Goal: Check status: Check status

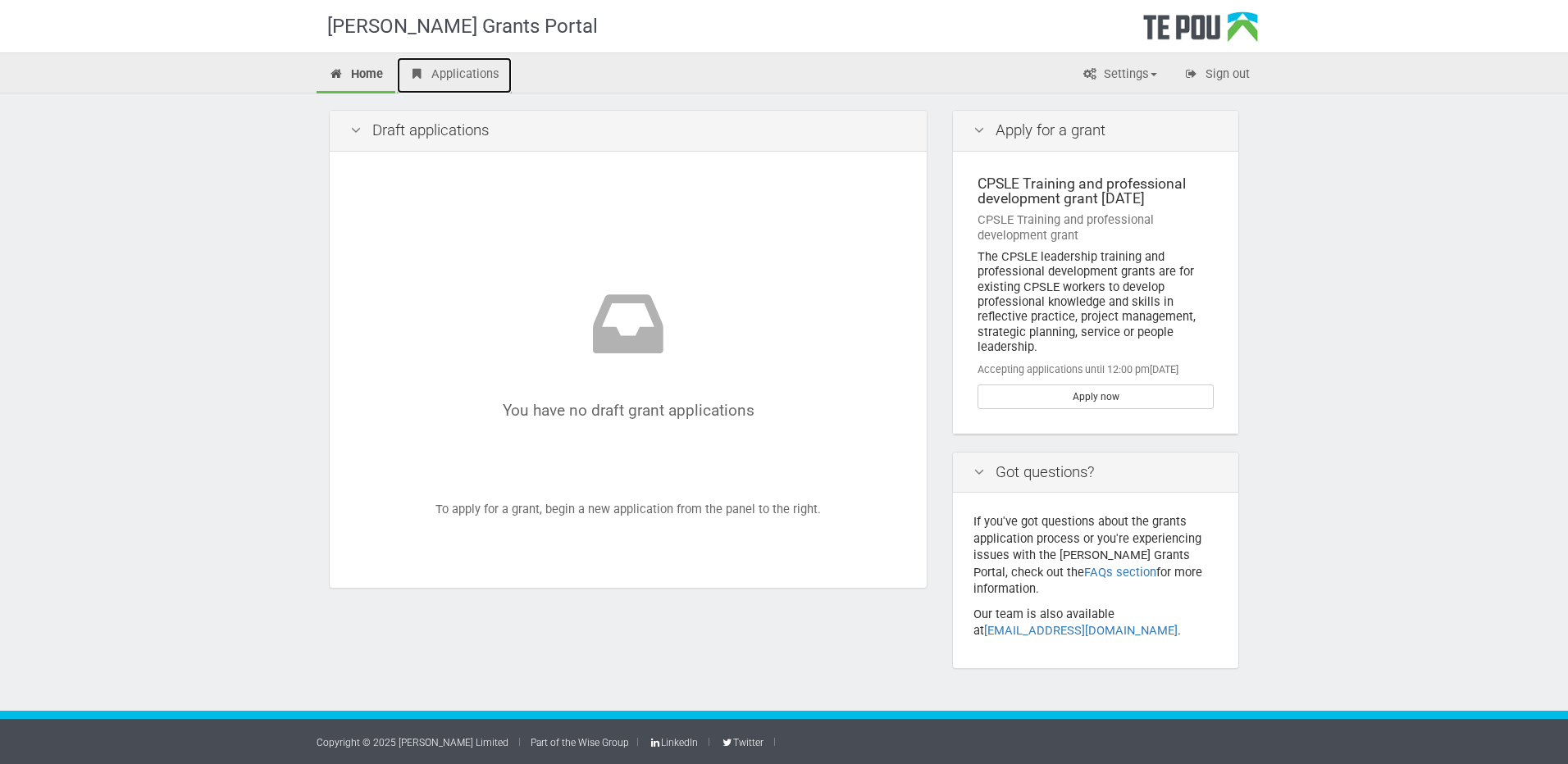
click at [479, 72] on link "Applications" at bounding box center [454, 74] width 115 height 36
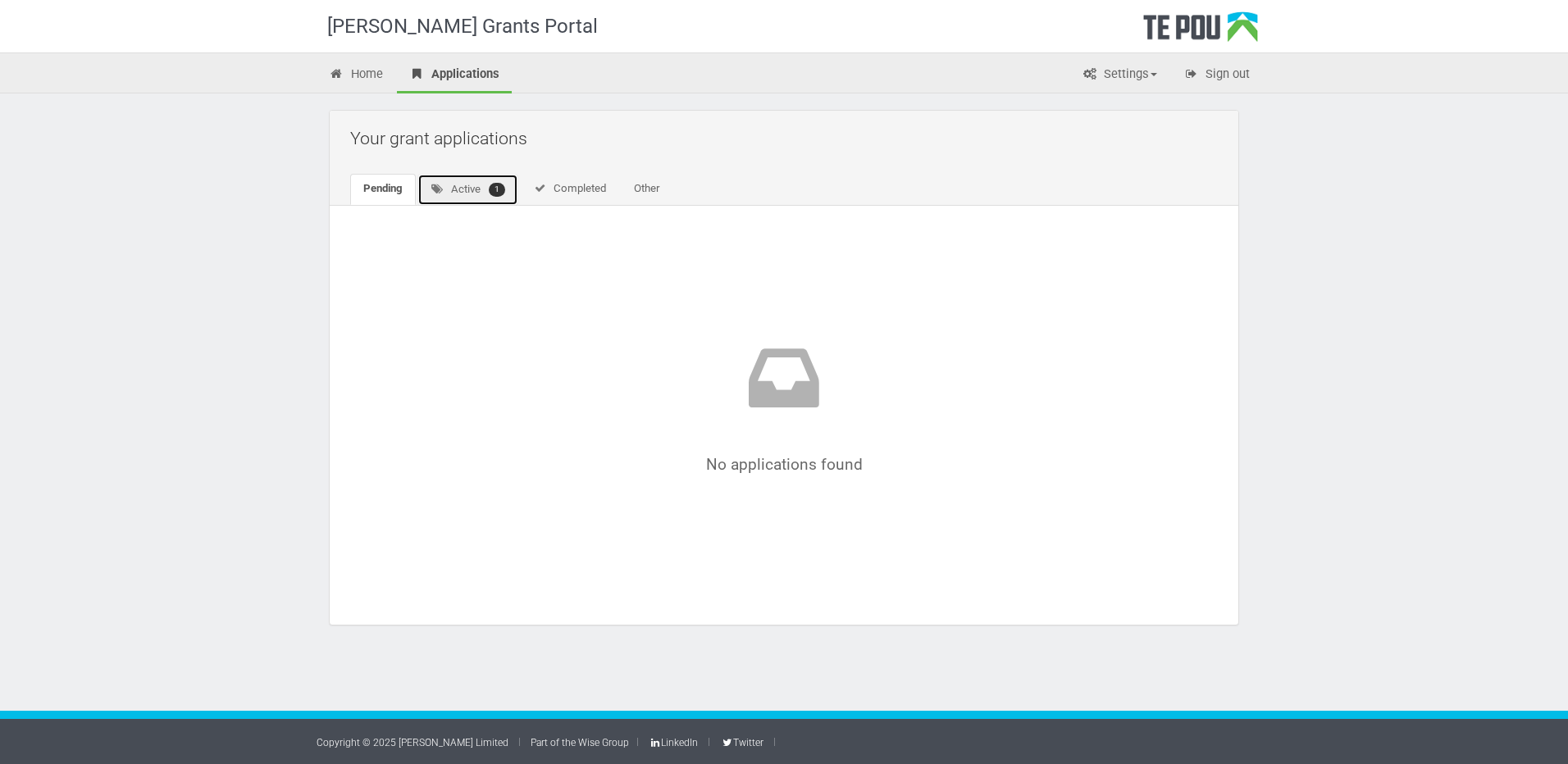
click at [464, 188] on link "Active 1" at bounding box center [467, 189] width 101 height 32
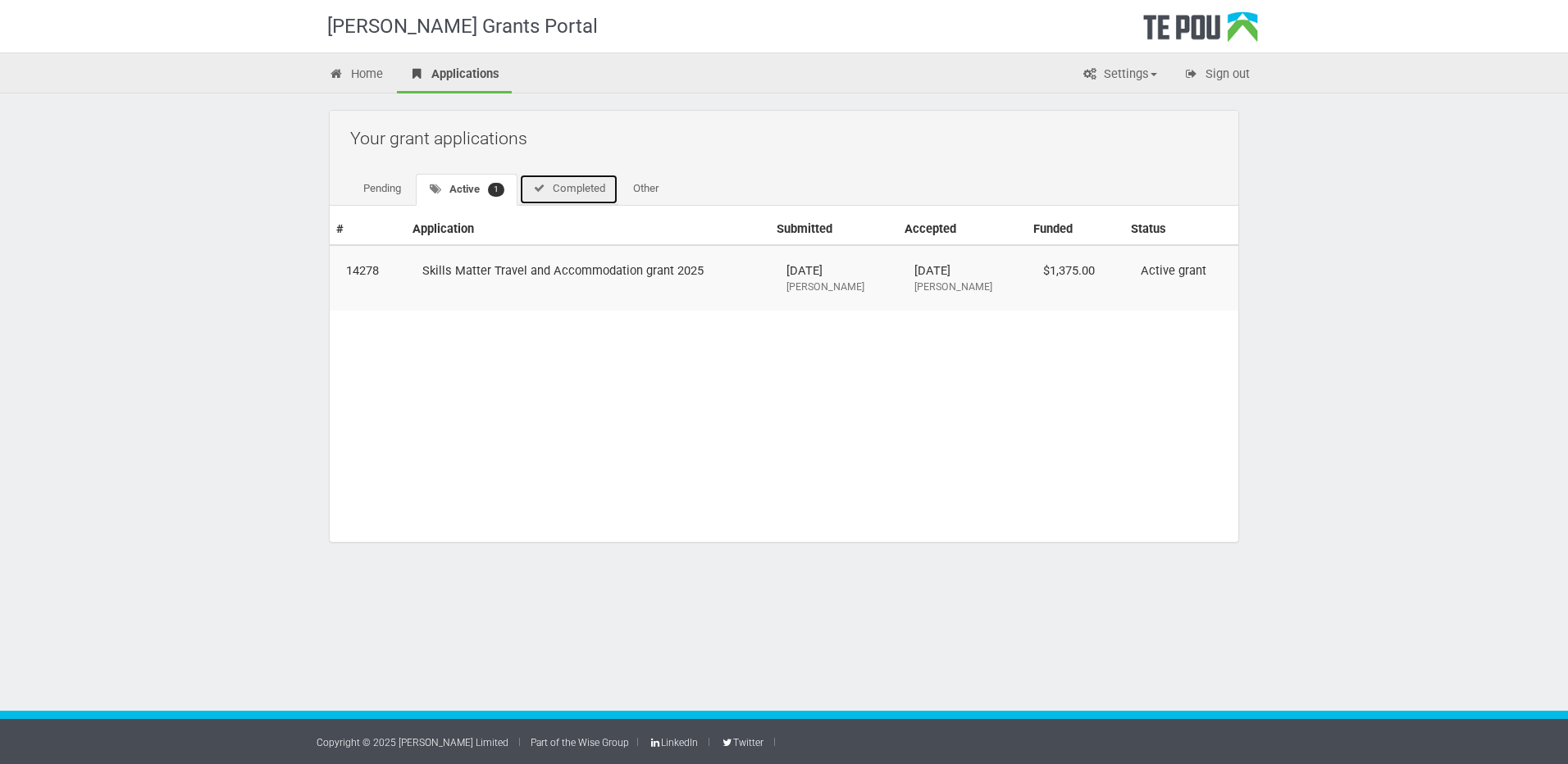
click at [564, 185] on link "Completed" at bounding box center [568, 189] width 99 height 32
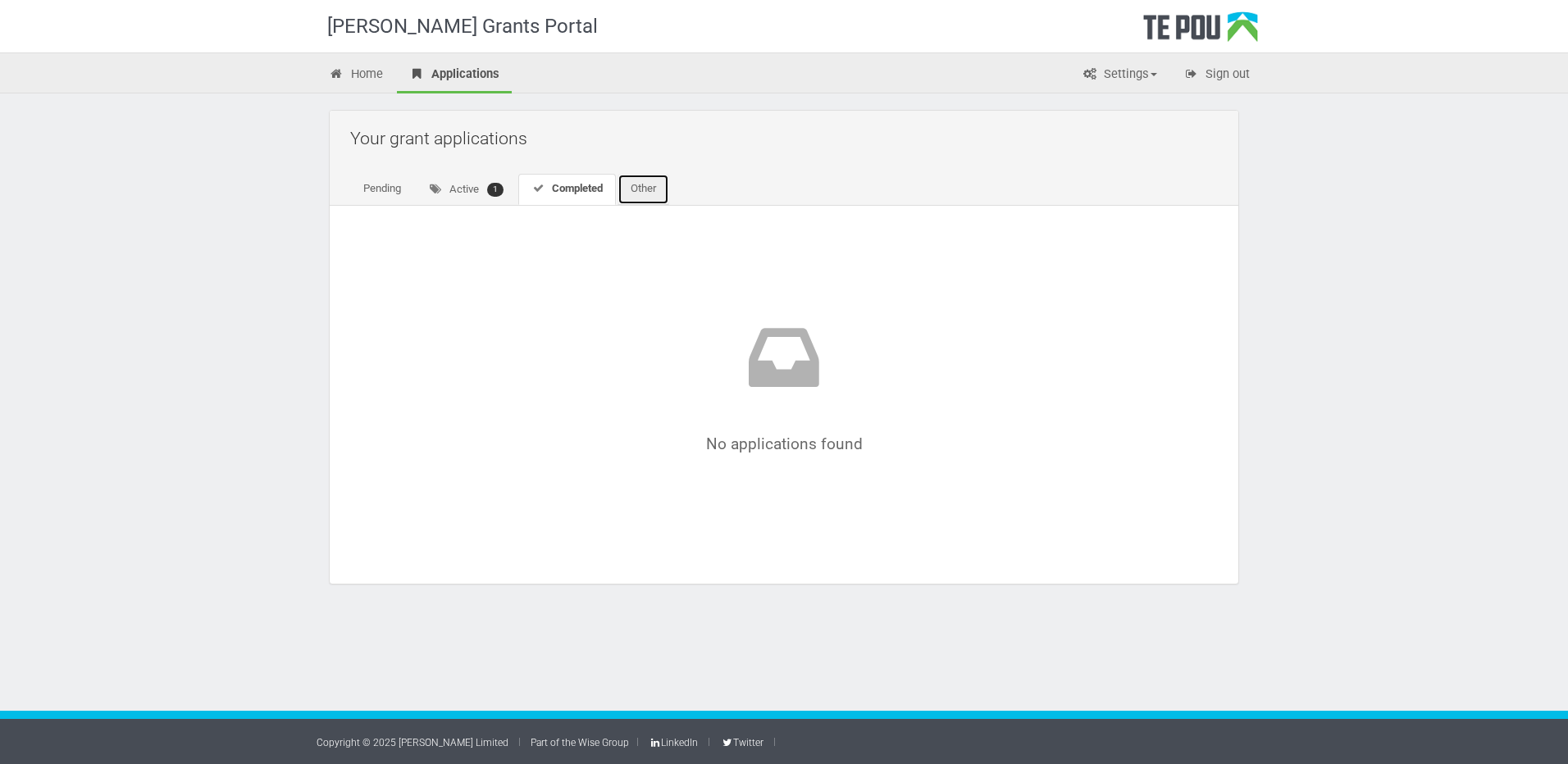
click at [638, 184] on link "Other" at bounding box center [642, 189] width 52 height 32
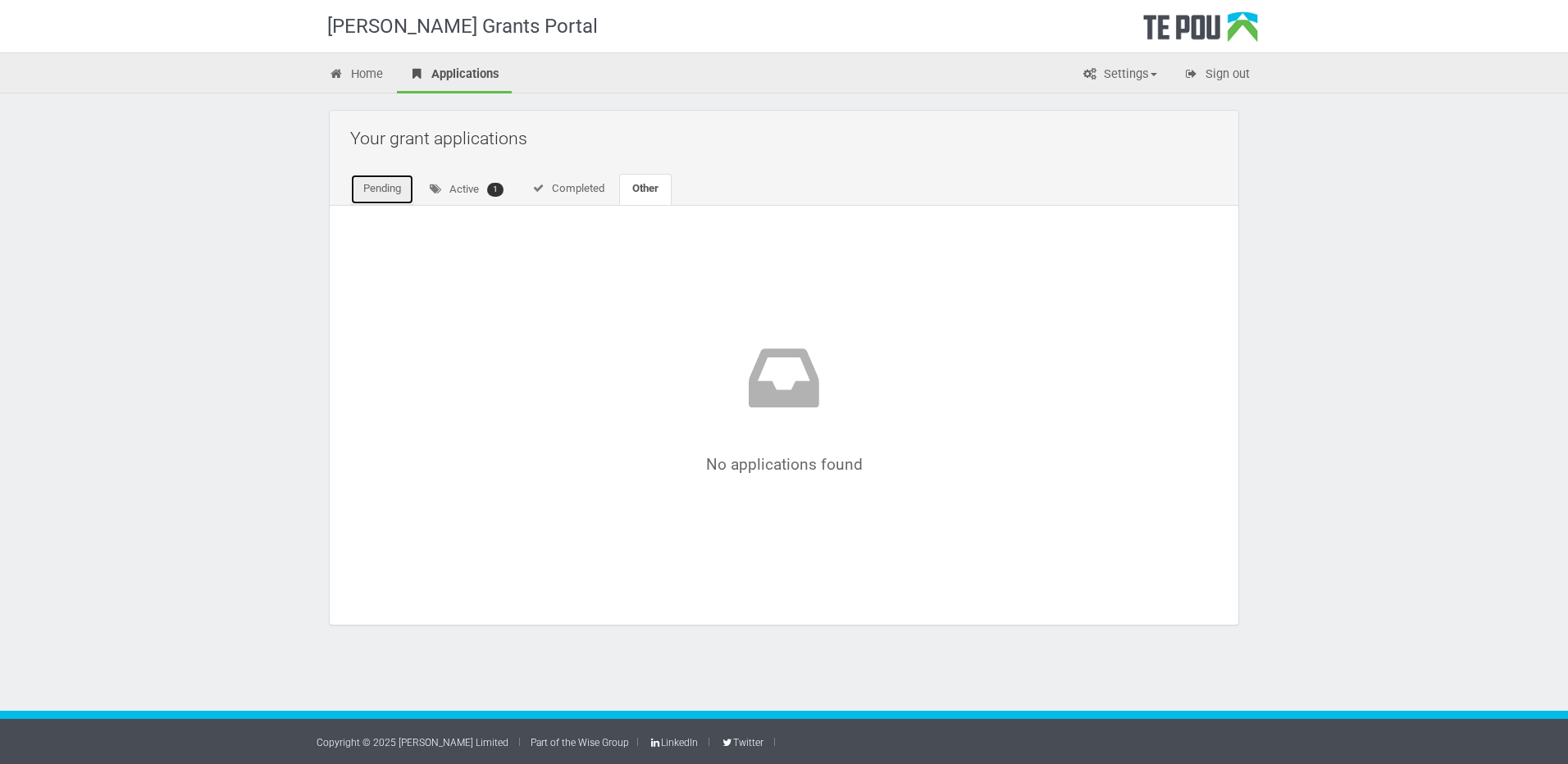
click at [394, 192] on link "Pending" at bounding box center [381, 189] width 64 height 32
click at [435, 188] on icon at bounding box center [437, 189] width 14 height 11
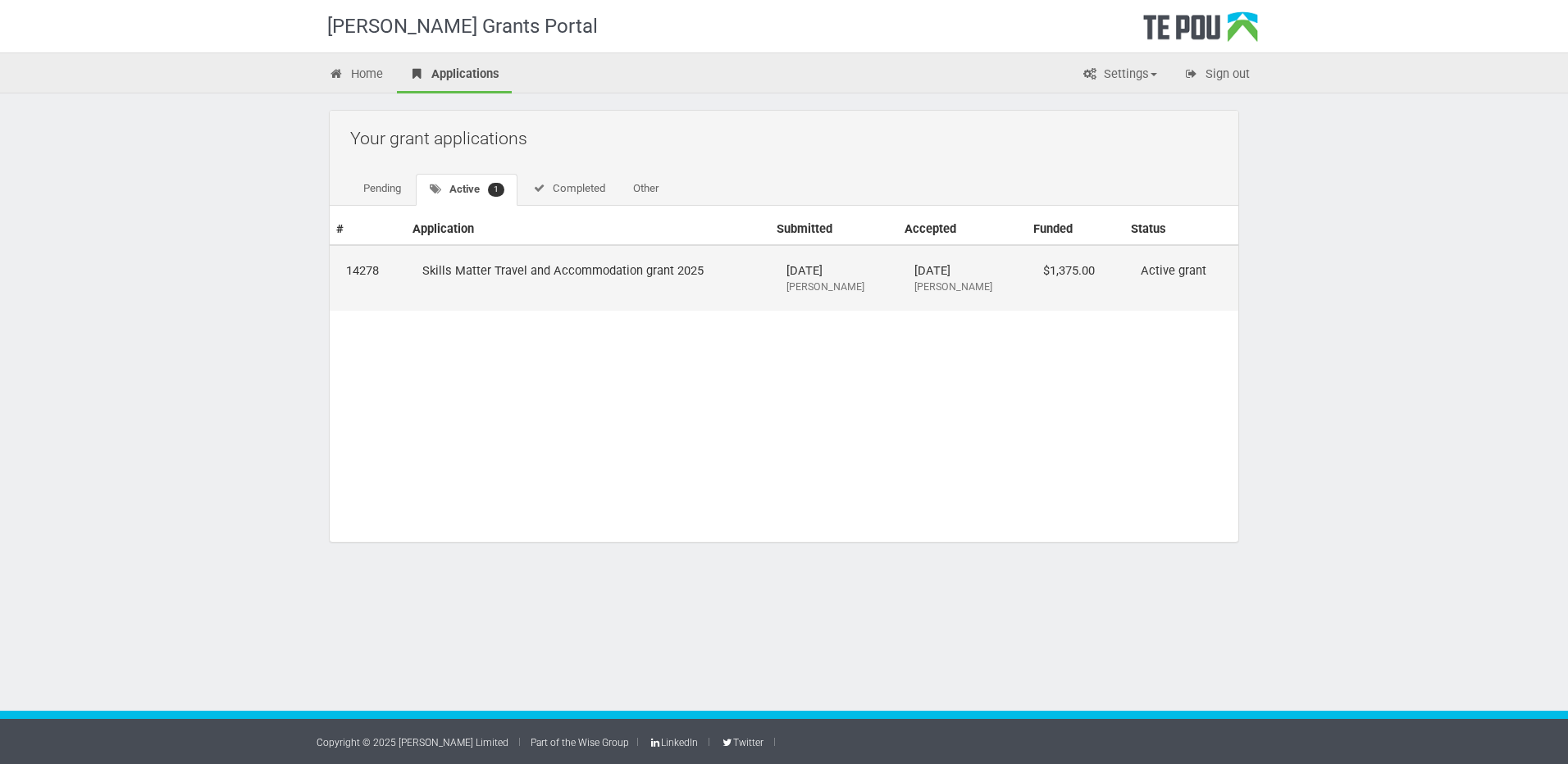
click at [479, 273] on td "Skills Matter Travel and Accommodation grant 2025" at bounding box center [587, 278] width 364 height 66
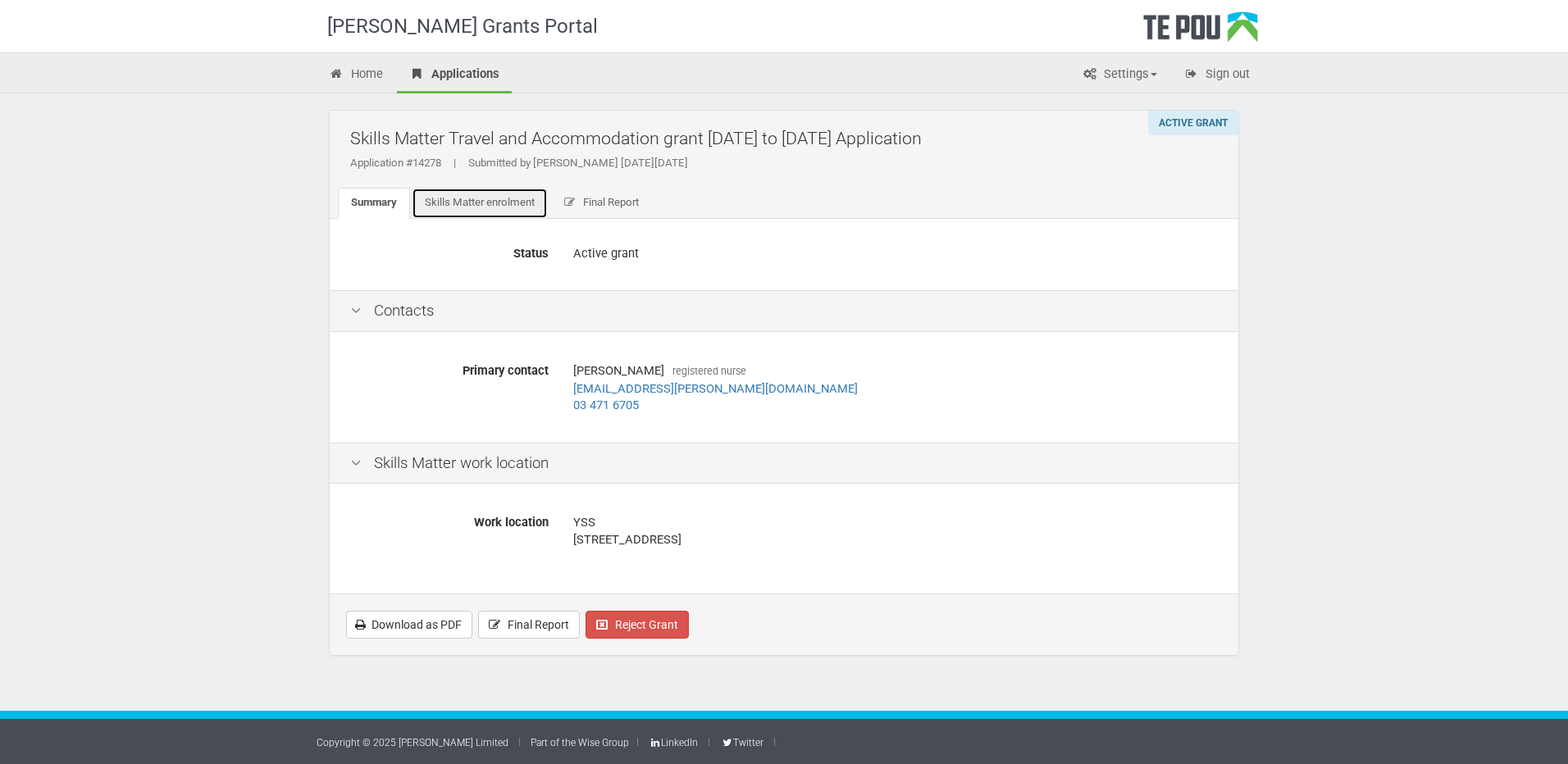
click at [473, 203] on link "Skills Matter enrolment" at bounding box center [479, 203] width 136 height 32
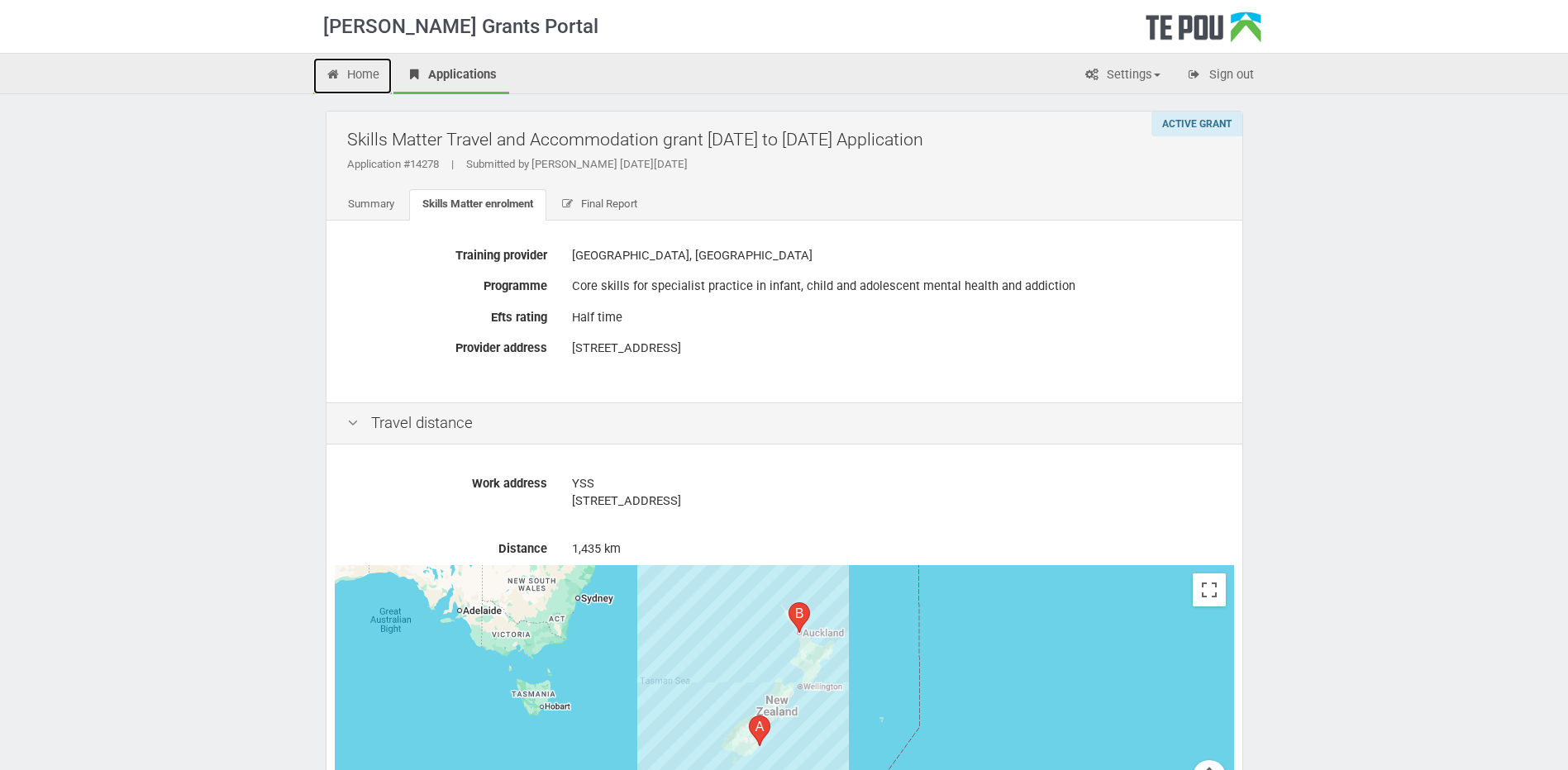
click at [367, 77] on link "Home" at bounding box center [353, 75] width 80 height 36
